Goal: Complete application form

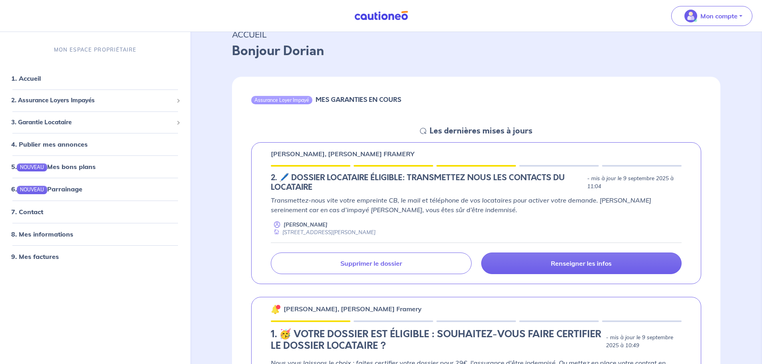
scroll to position [80, 0]
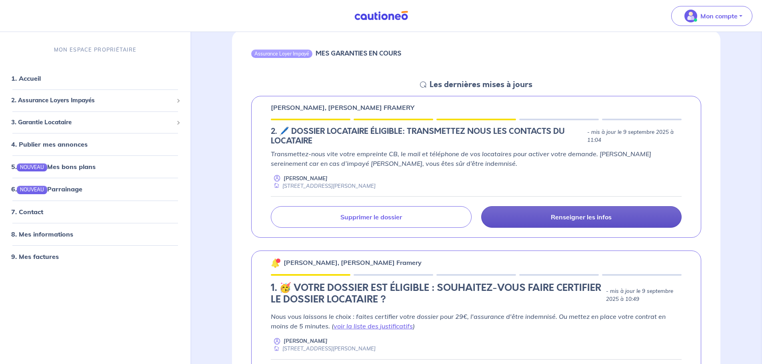
click at [575, 218] on p "Renseigner les infos" at bounding box center [581, 217] width 61 height 8
select select "FR"
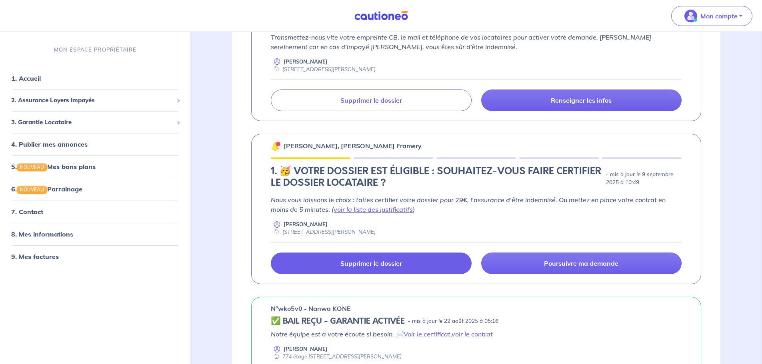
scroll to position [80, 0]
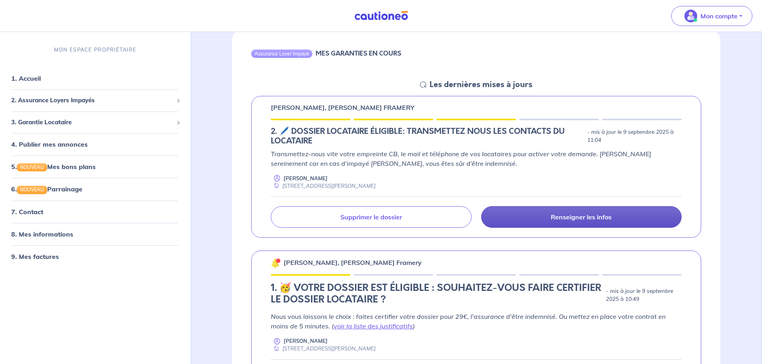
click at [586, 219] on p "Renseigner les infos" at bounding box center [581, 217] width 61 height 8
select select "FR"
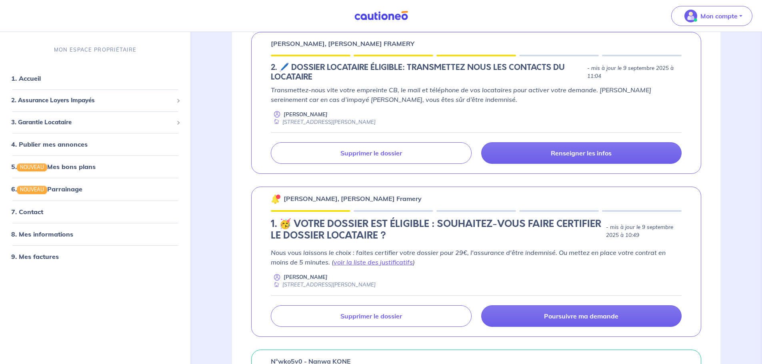
scroll to position [240, 0]
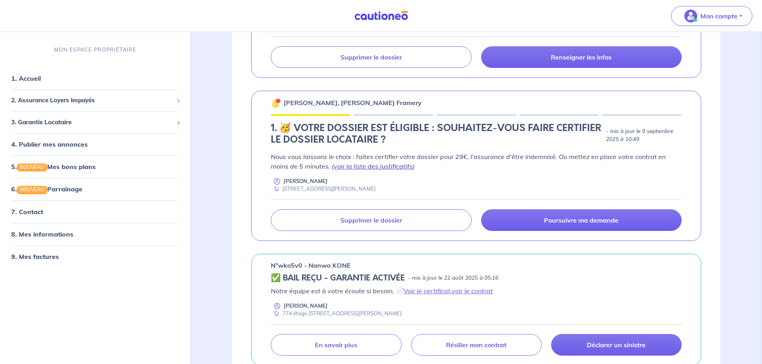
click at [385, 168] on link "voir la liste des justificatifs" at bounding box center [373, 166] width 79 height 8
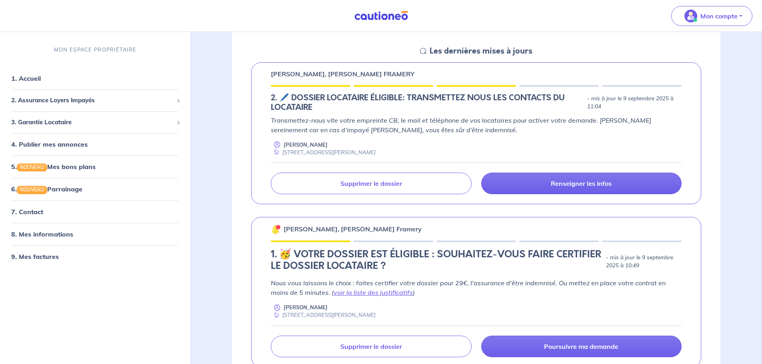
scroll to position [160, 0]
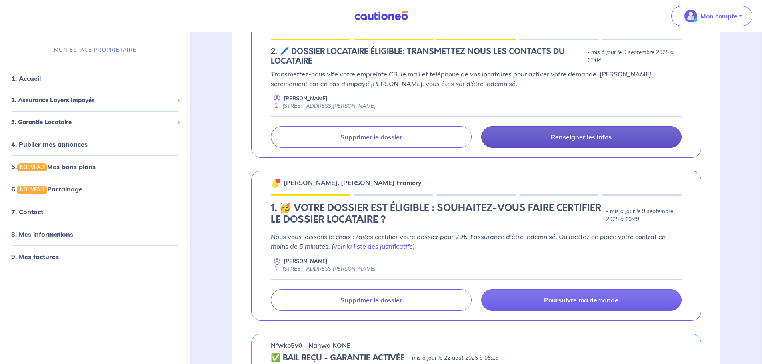
click at [597, 142] on link "Renseigner les infos" at bounding box center [581, 137] width 200 height 22
select select "FR"
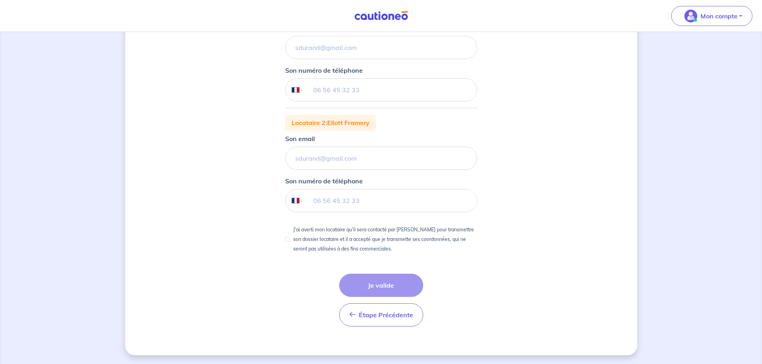
scroll to position [166, 0]
click at [364, 316] on span "Étape Précédente" at bounding box center [386, 314] width 54 height 8
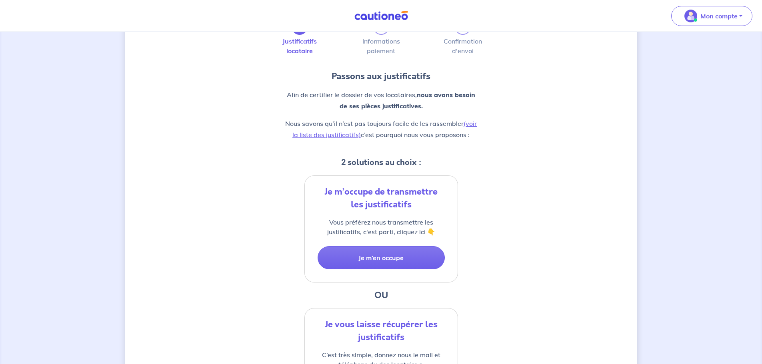
scroll to position [120, 0]
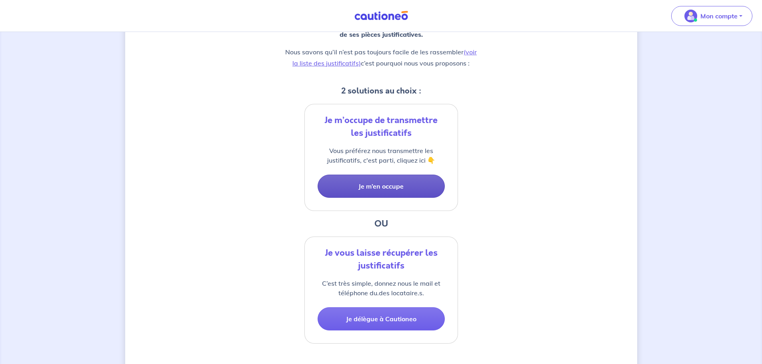
click at [375, 186] on button "Je m’en occupe" at bounding box center [381, 186] width 127 height 23
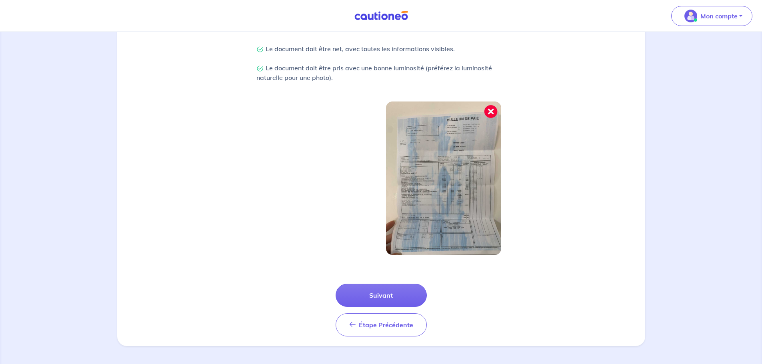
scroll to position [208, 0]
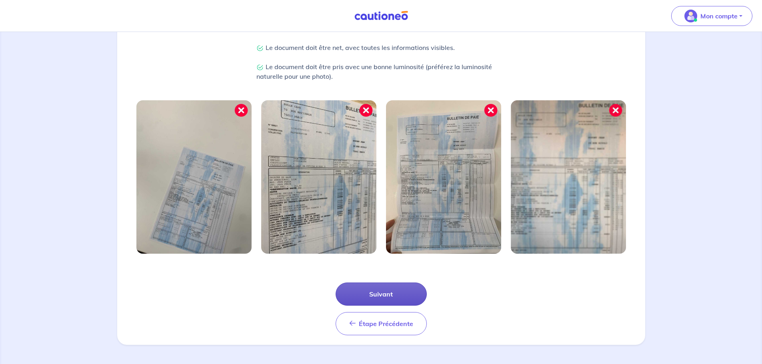
click at [374, 302] on button "Suivant" at bounding box center [381, 294] width 91 height 23
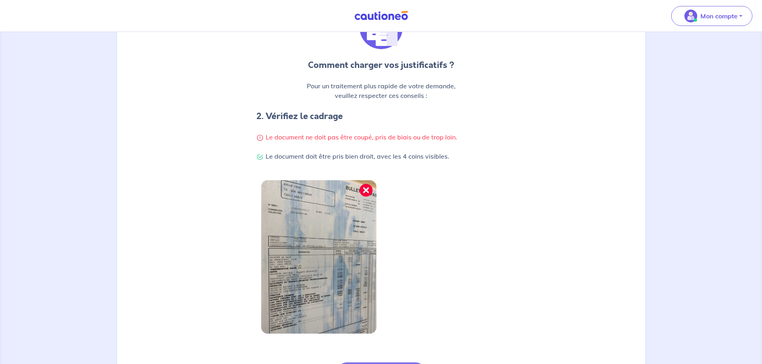
scroll to position [170, 0]
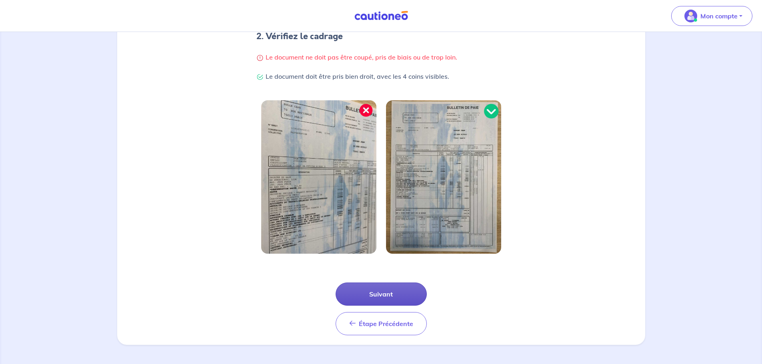
click at [383, 296] on button "Suivant" at bounding box center [381, 294] width 91 height 23
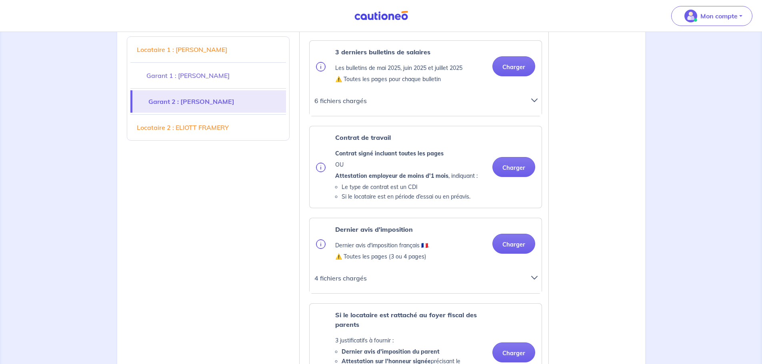
scroll to position [1480, 0]
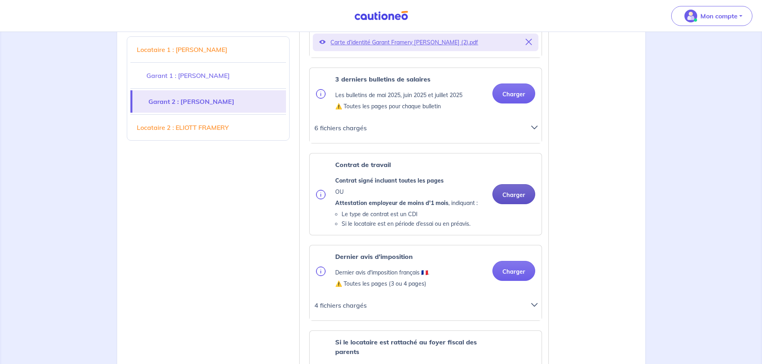
click at [510, 194] on button "Charger" at bounding box center [513, 194] width 43 height 20
click at [511, 195] on button "Charger" at bounding box center [513, 194] width 43 height 20
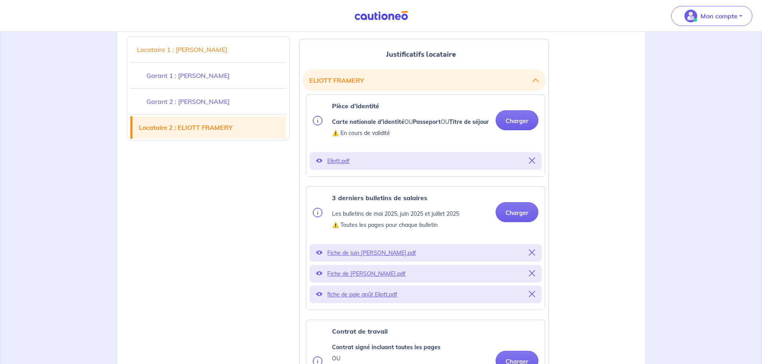
scroll to position [2000, 0]
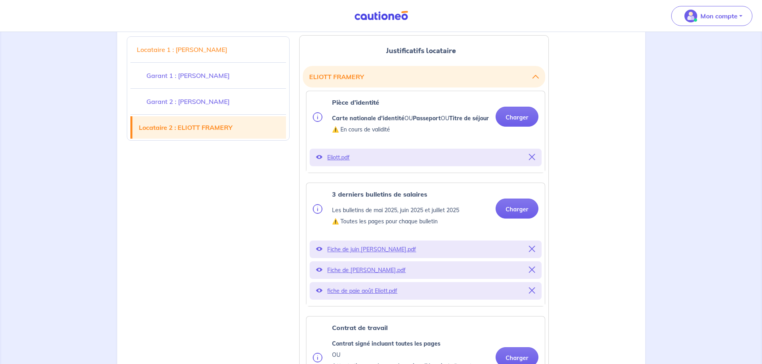
click at [532, 158] on icon at bounding box center [532, 157] width 6 height 6
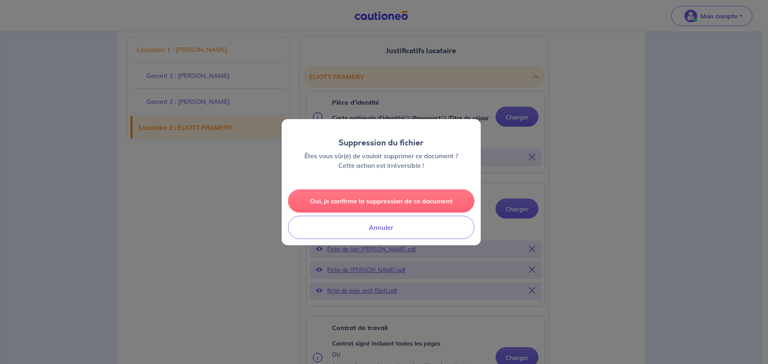
click at [386, 200] on button "Oui, je confirme la suppression de ce document" at bounding box center [381, 201] width 186 height 23
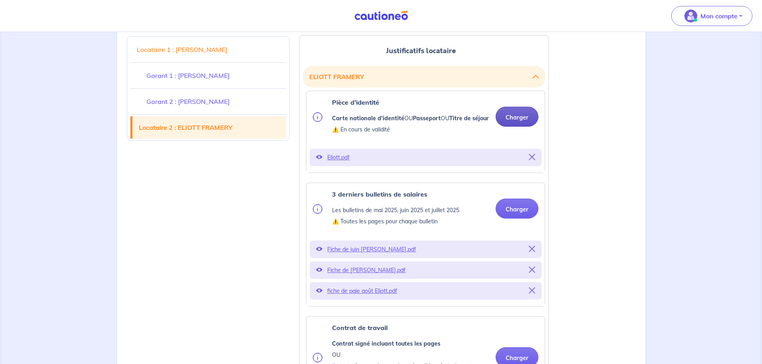
click at [522, 114] on button "Charger" at bounding box center [517, 117] width 43 height 20
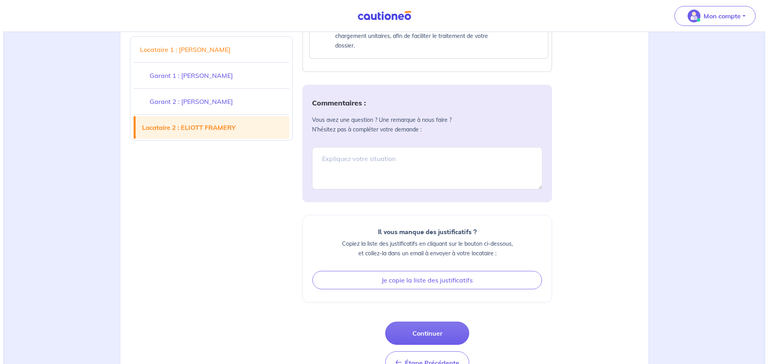
scroll to position [2698, 0]
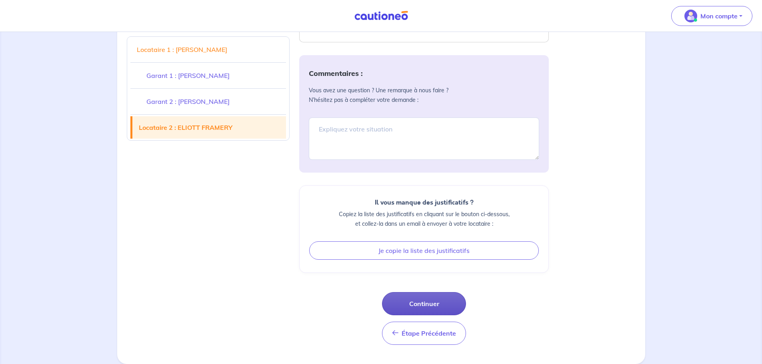
click at [424, 304] on button "Continuer" at bounding box center [424, 303] width 84 height 23
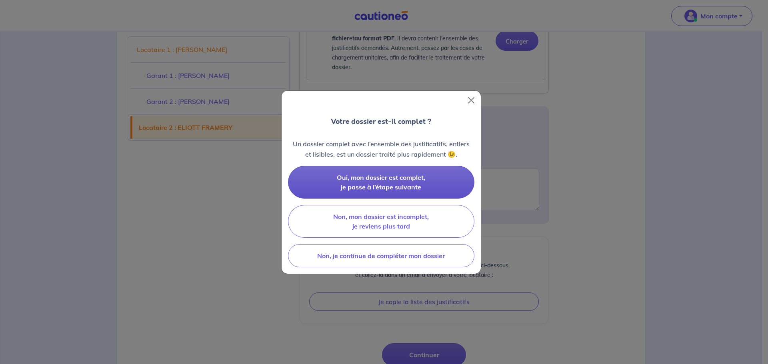
click at [414, 188] on span "Oui, mon dossier est complet, je passe à l’étape suivante" at bounding box center [381, 183] width 88 height 18
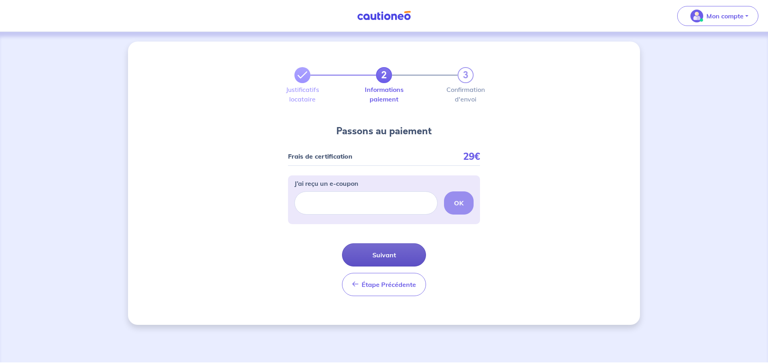
click at [380, 256] on button "Suivant" at bounding box center [384, 255] width 84 height 23
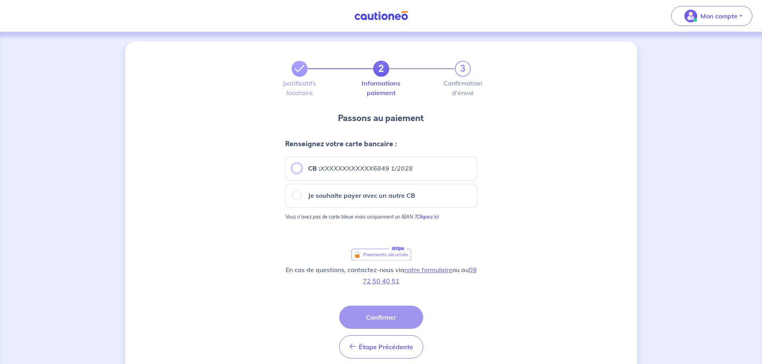
click at [294, 168] on input "CB : XXXXXXXXXXXX6849 1/2028" at bounding box center [297, 169] width 10 height 10
radio input "true"
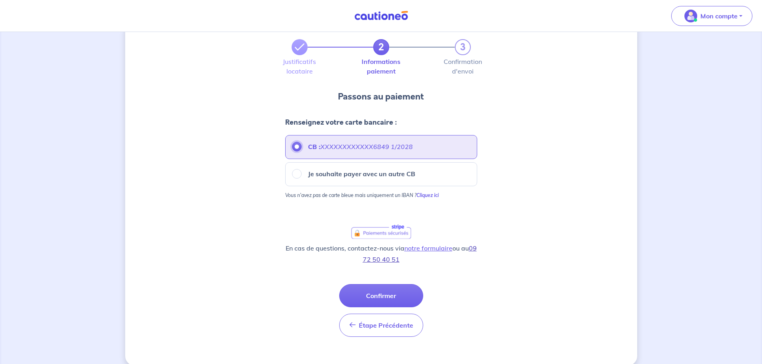
scroll to position [33, 0]
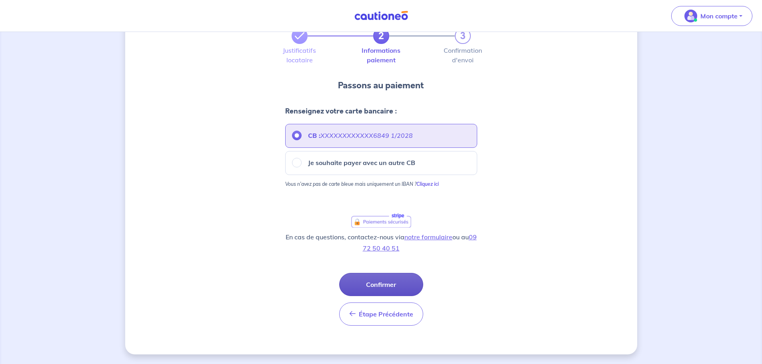
click at [379, 288] on button "Confirmer" at bounding box center [381, 284] width 84 height 23
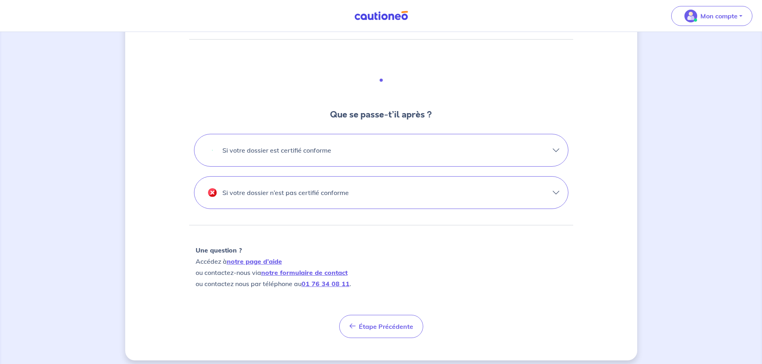
scroll to position [204, 0]
